Goal: Transaction & Acquisition: Purchase product/service

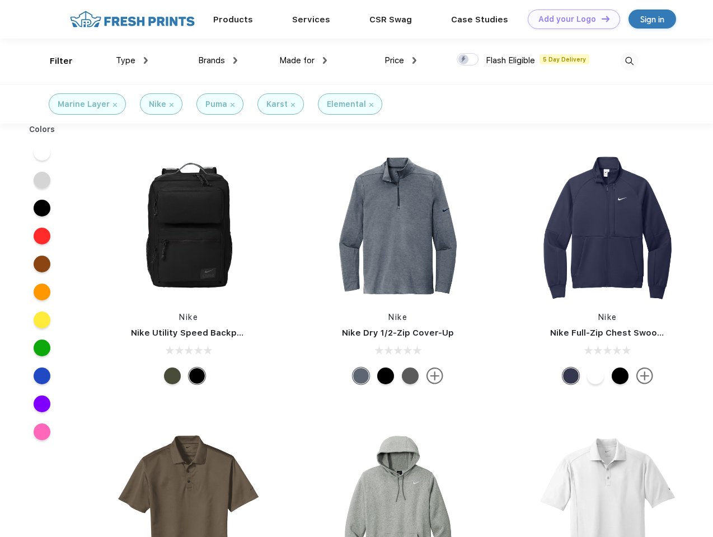
click at [570, 19] on link "Add your Logo Design Tool" at bounding box center [574, 20] width 92 height 20
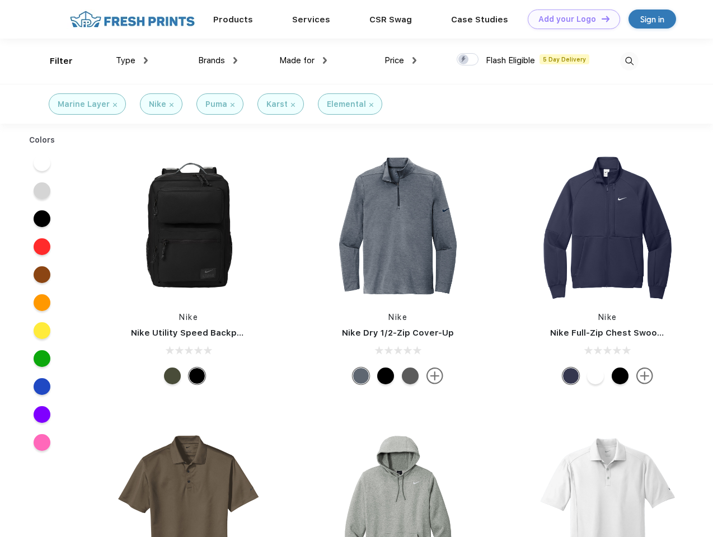
click at [0, 0] on div "Design Tool" at bounding box center [0, 0] width 0 height 0
click at [600, 18] on link "Add your Logo Design Tool" at bounding box center [574, 20] width 92 height 20
click at [54, 61] on div "Filter" at bounding box center [61, 61] width 23 height 13
click at [132, 60] on span "Type" at bounding box center [126, 60] width 20 height 10
click at [218, 60] on span "Brands" at bounding box center [211, 60] width 27 height 10
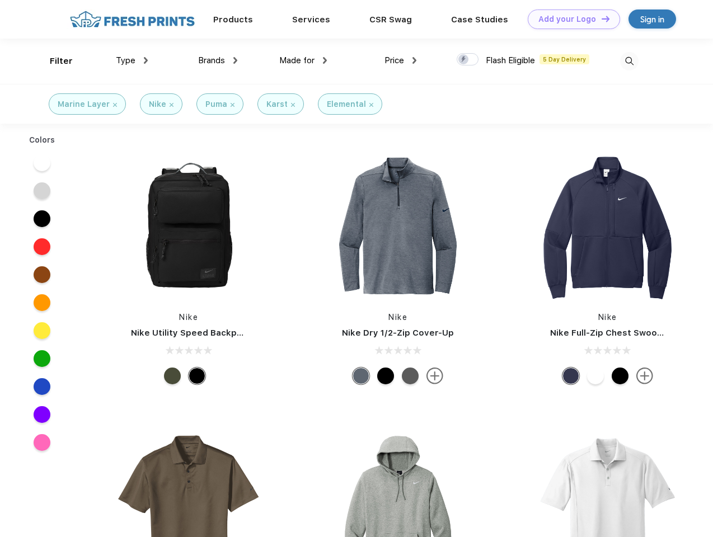
click at [303, 60] on span "Made for" at bounding box center [296, 60] width 35 height 10
click at [401, 60] on span "Price" at bounding box center [394, 60] width 20 height 10
click at [468, 60] on div at bounding box center [468, 59] width 22 height 12
click at [464, 60] on input "checkbox" at bounding box center [460, 56] width 7 height 7
click at [629, 61] on img at bounding box center [629, 61] width 18 height 18
